Goal: Information Seeking & Learning: Learn about a topic

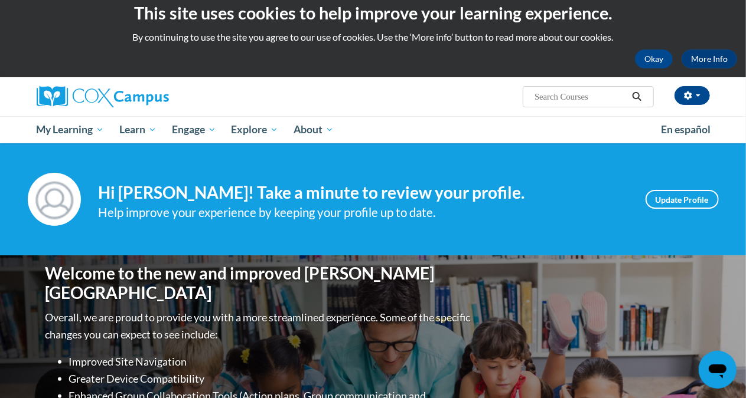
scroll to position [1, 0]
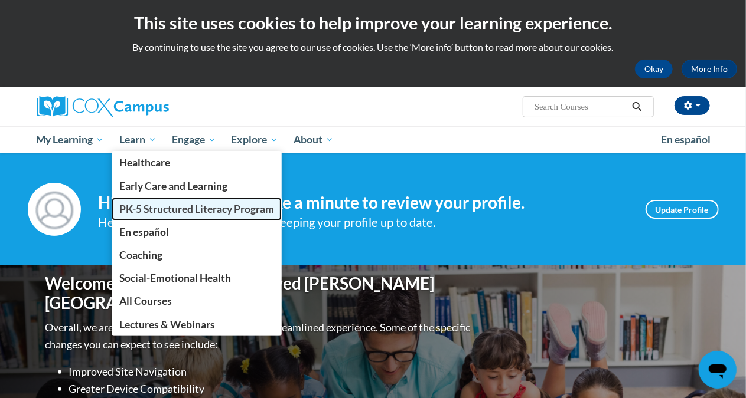
click at [175, 205] on span "PK-5 Structured Literacy Program" at bounding box center [196, 209] width 155 height 12
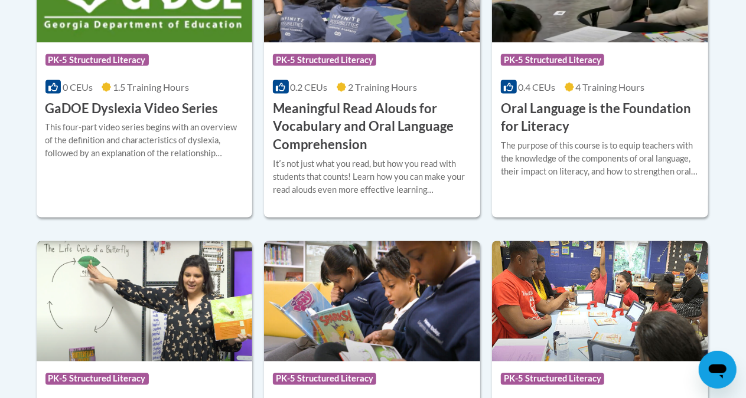
scroll to position [917, 0]
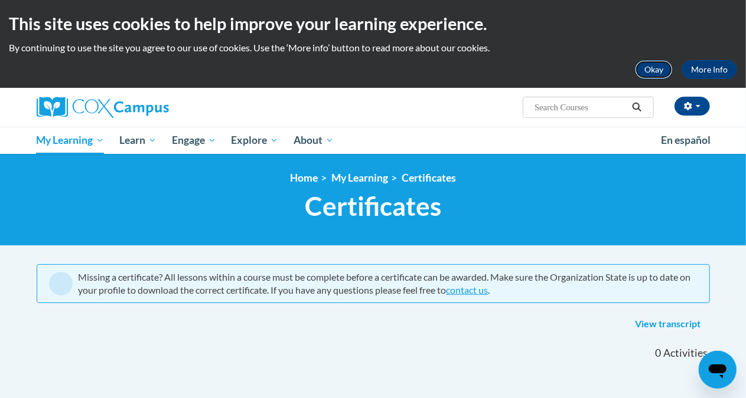
click at [656, 73] on button "Okay" at bounding box center [654, 69] width 38 height 19
